Goal: Check status: Check status

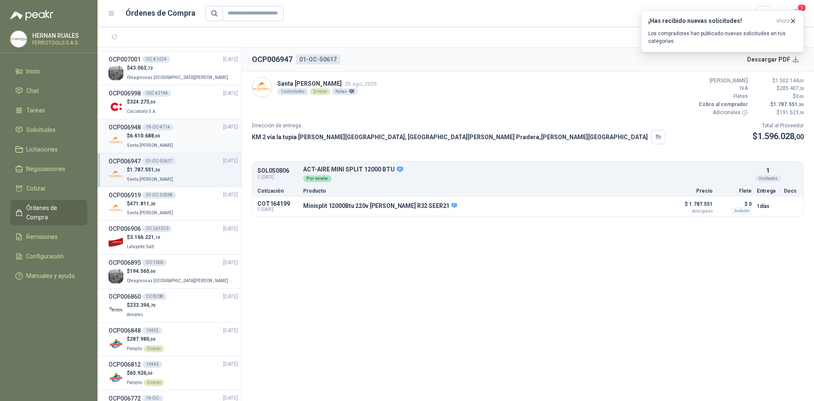
scroll to position [170, 0]
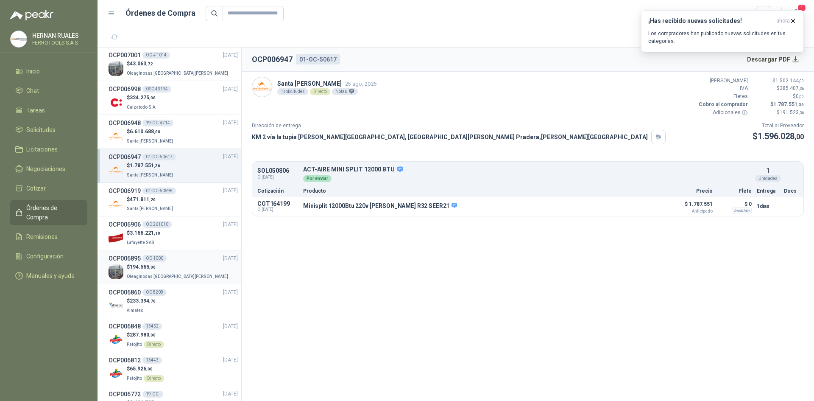
click at [163, 276] on span "Oleaginosas [GEOGRAPHIC_DATA][PERSON_NAME]" at bounding box center [177, 276] width 101 height 5
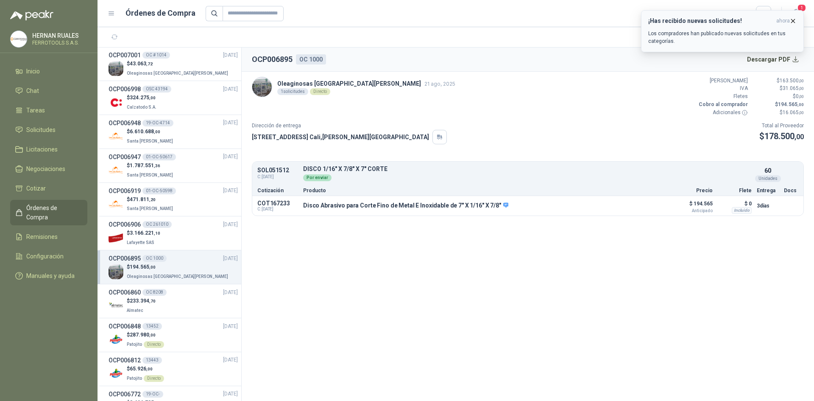
click at [792, 23] on icon "button" at bounding box center [793, 20] width 7 height 7
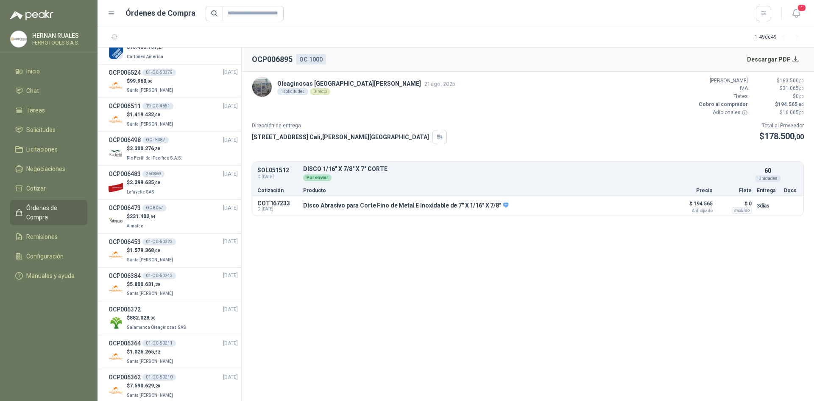
scroll to position [721, 0]
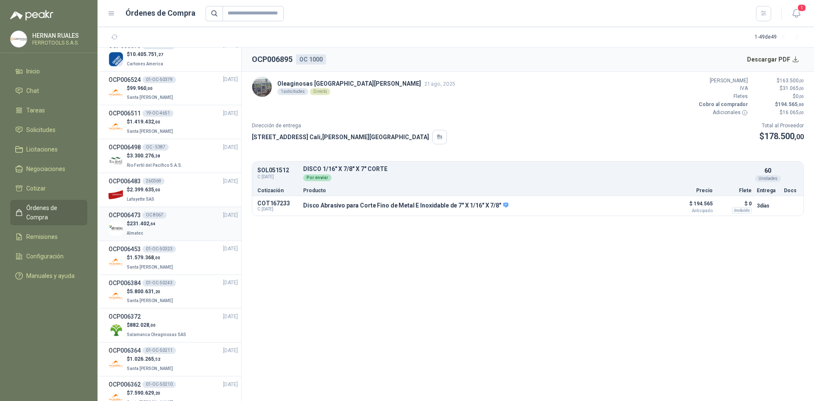
click at [183, 237] on div "$ 231.402 ,64 Almatec" at bounding box center [173, 228] width 129 height 17
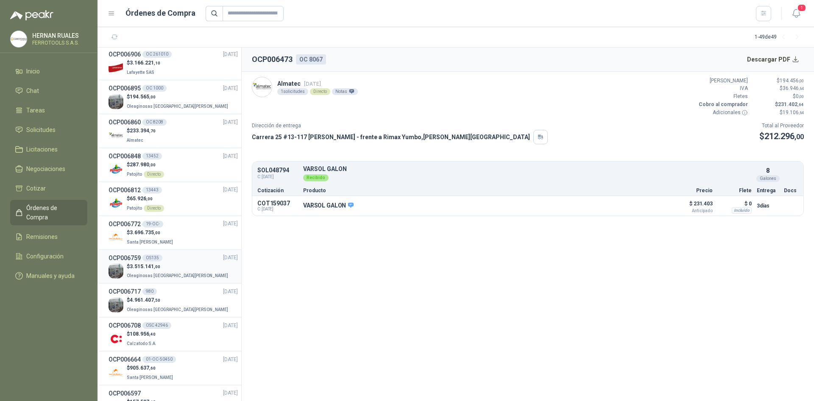
scroll to position [339, 0]
click at [171, 138] on div "$ 233.394 ,70 Almatec" at bounding box center [173, 135] width 129 height 17
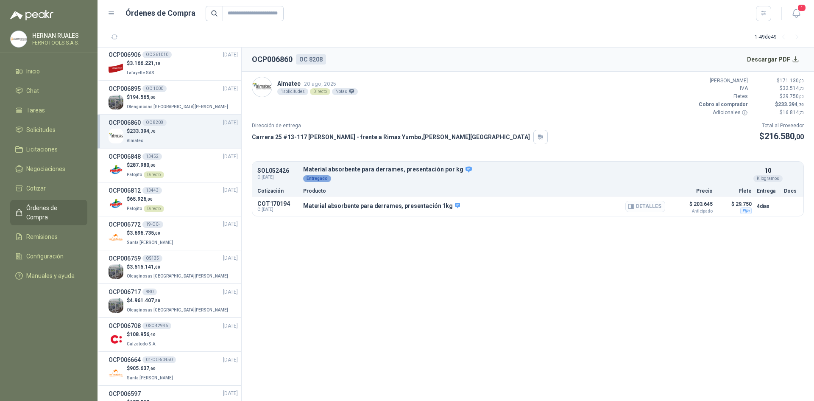
click at [643, 204] on button "Detalles" at bounding box center [645, 206] width 40 height 11
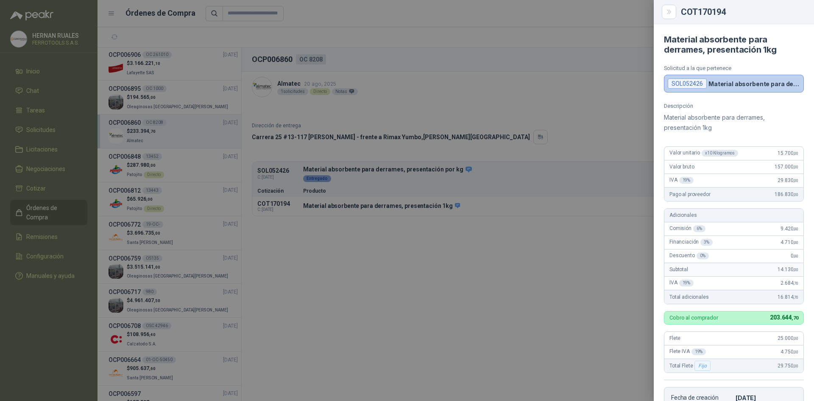
click at [467, 290] on div at bounding box center [407, 200] width 814 height 401
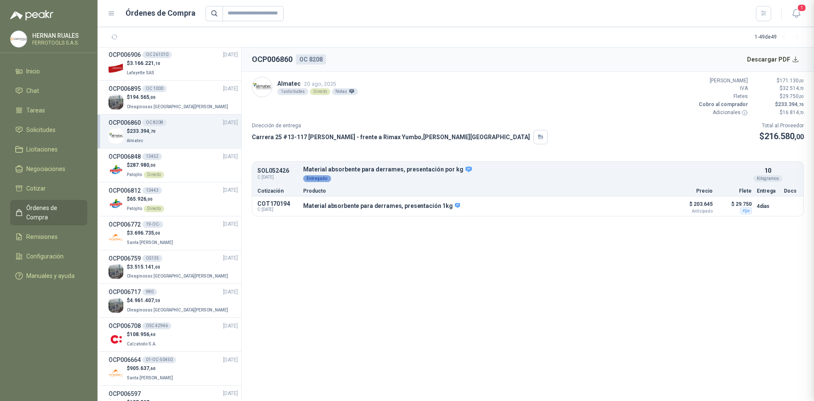
scroll to position [180, 0]
